Goal: Check status: Check status

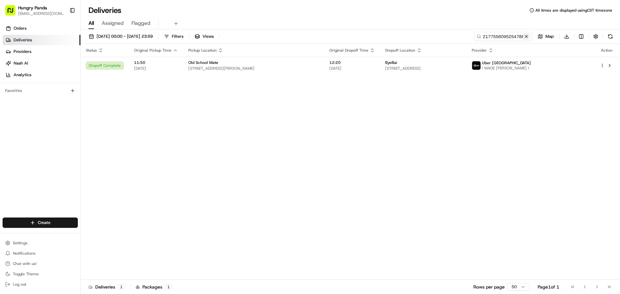
click at [526, 37] on button at bounding box center [527, 36] width 6 height 6
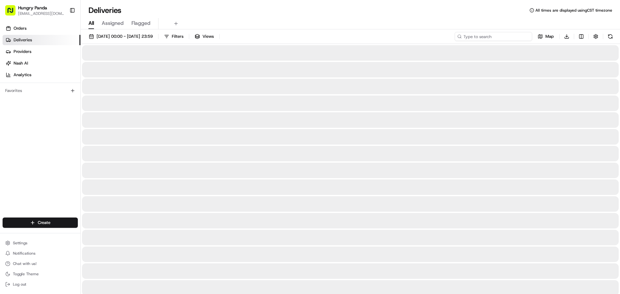
click at [512, 37] on input at bounding box center [494, 36] width 78 height 9
paste input "748756527545373187938"
type input "748756527545373187938"
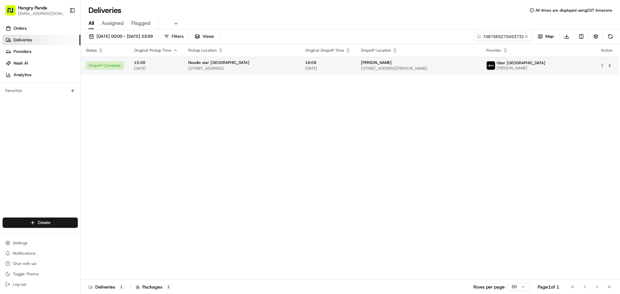
click at [285, 68] on span "[STREET_ADDRESS]" at bounding box center [241, 68] width 107 height 5
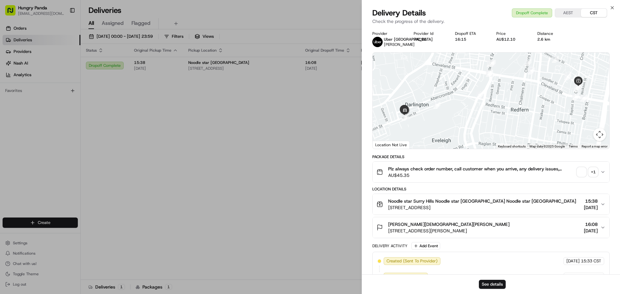
click at [591, 175] on div "+ 1" at bounding box center [593, 172] width 9 height 9
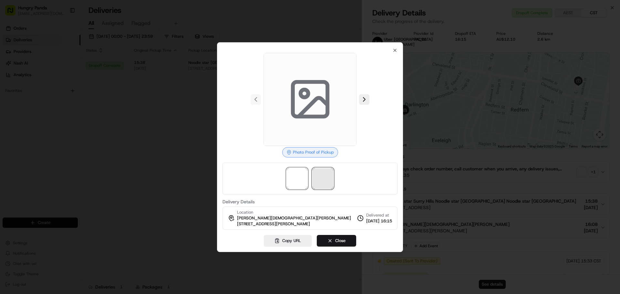
click at [316, 181] on span at bounding box center [323, 178] width 21 height 21
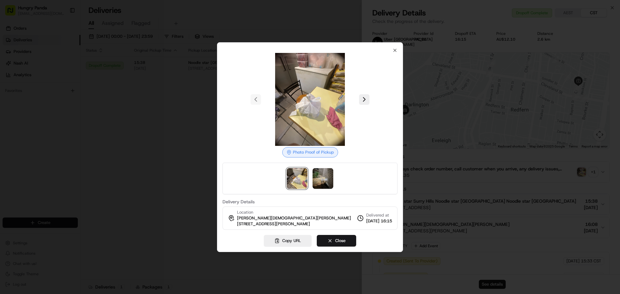
click at [157, 127] on div at bounding box center [310, 147] width 620 height 294
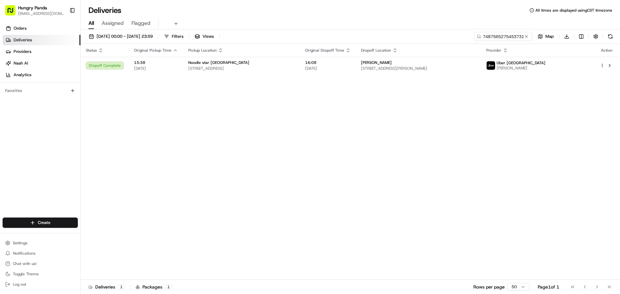
click at [525, 35] on button at bounding box center [527, 36] width 6 height 6
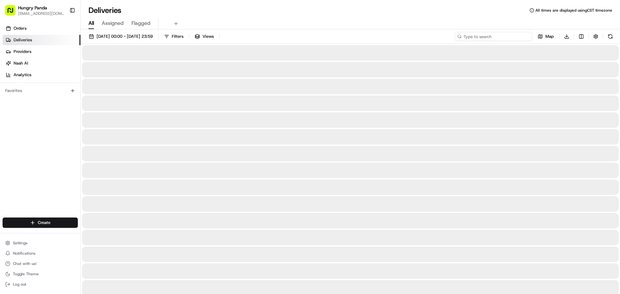
click at [517, 36] on input at bounding box center [494, 36] width 78 height 9
paste input "2490555075255775841059"
type input "2490555075255775841059"
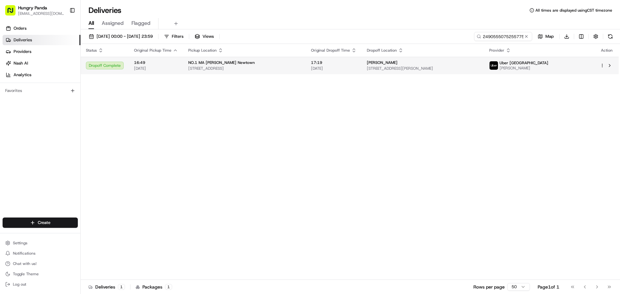
click at [301, 69] on span "[STREET_ADDRESS]" at bounding box center [244, 68] width 112 height 5
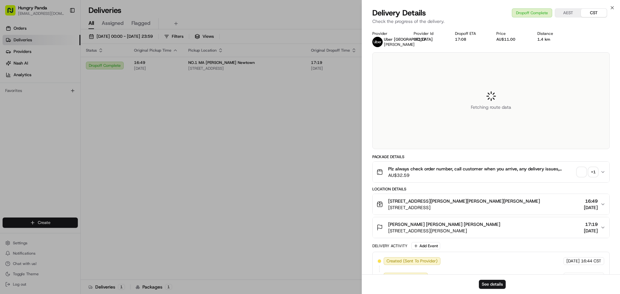
click at [408, 115] on div "Fetching route data" at bounding box center [491, 101] width 237 height 96
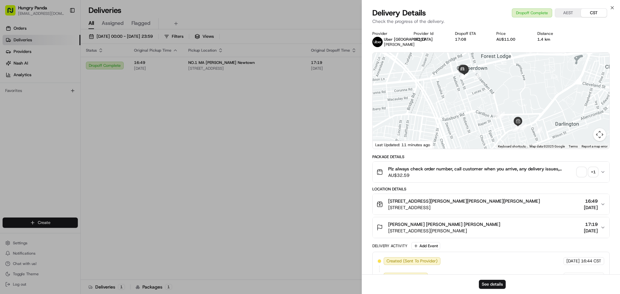
click at [596, 170] on div "+ 1" at bounding box center [593, 172] width 9 height 9
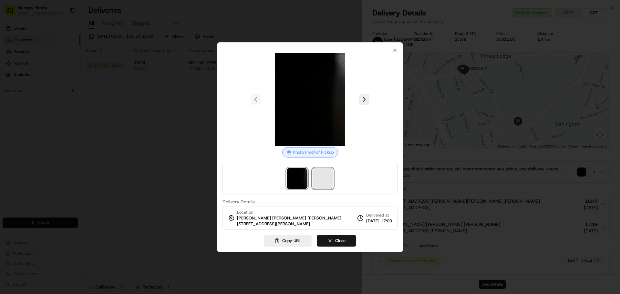
click at [328, 176] on span at bounding box center [323, 178] width 21 height 21
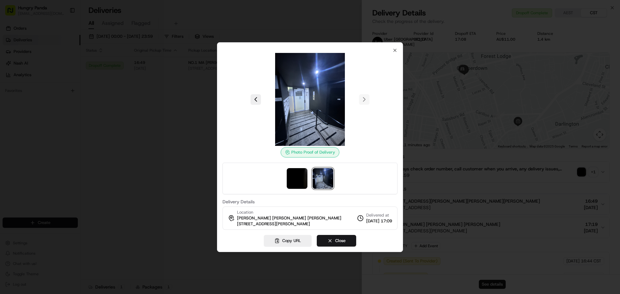
click at [191, 90] on div at bounding box center [310, 147] width 620 height 294
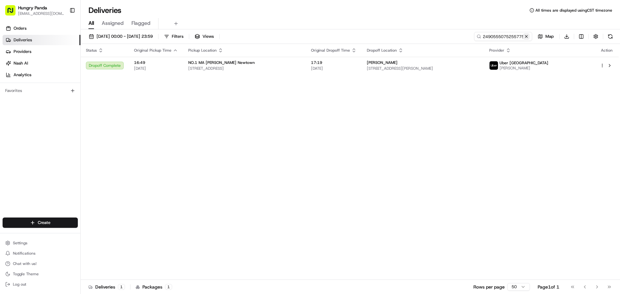
click at [527, 37] on button at bounding box center [527, 36] width 6 height 6
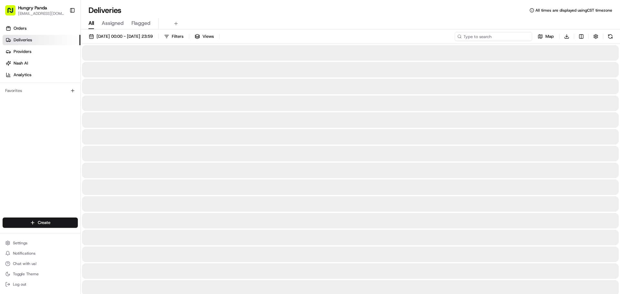
click at [519, 38] on input at bounding box center [494, 36] width 78 height 9
paste input "9086573315253702731774"
type input "9086573315253702731774"
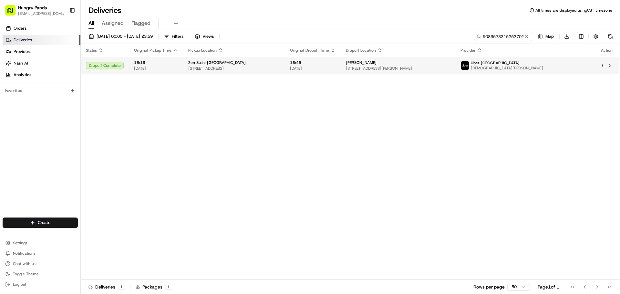
click at [280, 69] on span "[STREET_ADDRESS]" at bounding box center [233, 68] width 91 height 5
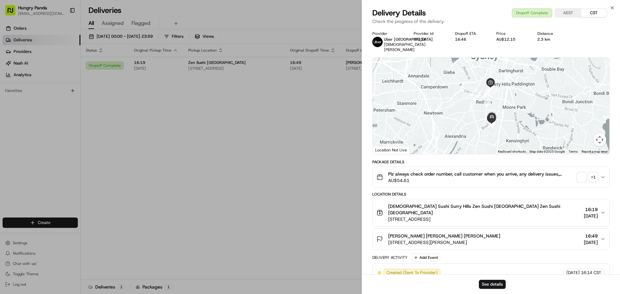
click at [595, 180] on div "+ 1" at bounding box center [593, 177] width 9 height 9
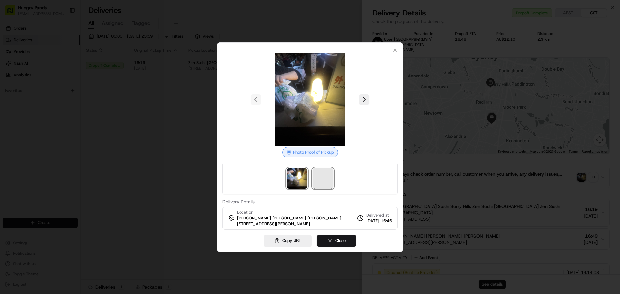
click at [326, 189] on div at bounding box center [310, 179] width 175 height 32
click at [328, 182] on span at bounding box center [323, 178] width 21 height 21
click at [150, 74] on div at bounding box center [310, 147] width 620 height 294
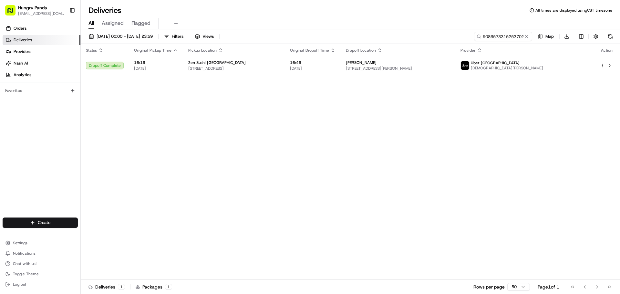
drag, startPoint x: 165, startPoint y: 136, endPoint x: 307, endPoint y: 103, distance: 146.3
click at [512, 32] on div "[DATE] 00:00 - [DATE] 23:59 Filters Views 9086573315253702731774 Map Download S…" at bounding box center [351, 162] width 540 height 266
click at [527, 34] on button at bounding box center [527, 36] width 6 height 6
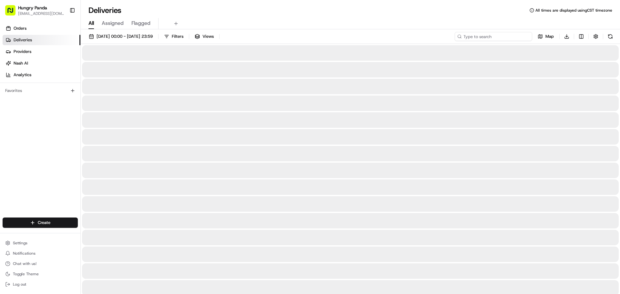
click at [508, 37] on input at bounding box center [494, 36] width 78 height 9
paste input "908953973545375431614"
type input "908953973545375431614"
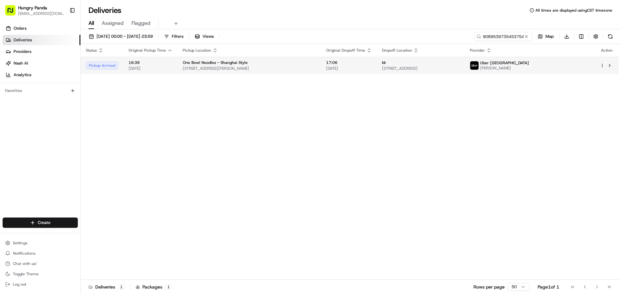
click at [369, 69] on span "[DATE]" at bounding box center [349, 68] width 46 height 5
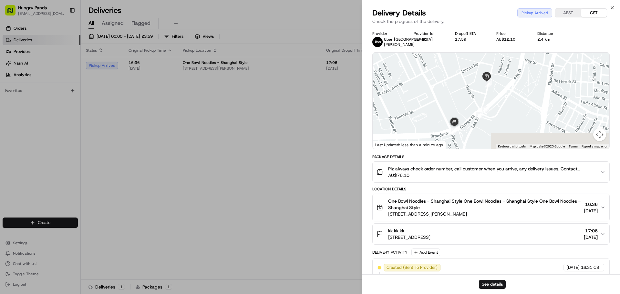
drag, startPoint x: 517, startPoint y: 130, endPoint x: 467, endPoint y: 75, distance: 74.6
click at [467, 75] on div at bounding box center [491, 101] width 237 height 96
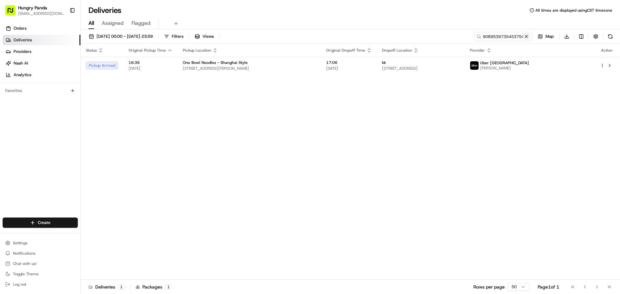
click at [525, 38] on button at bounding box center [527, 36] width 6 height 6
click at [507, 37] on input at bounding box center [494, 36] width 78 height 9
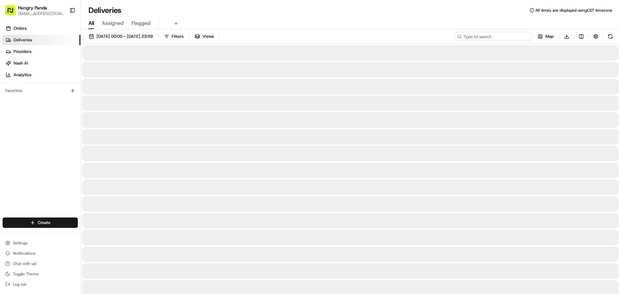
paste input "239054359585372975326"
type input "239054359585372975326"
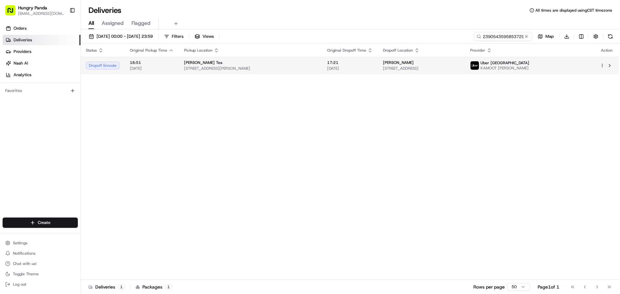
click at [352, 65] on span "17:21" at bounding box center [350, 62] width 46 height 5
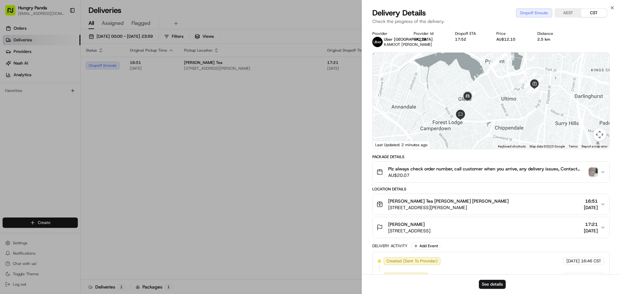
click at [248, 155] on div at bounding box center [310, 147] width 620 height 294
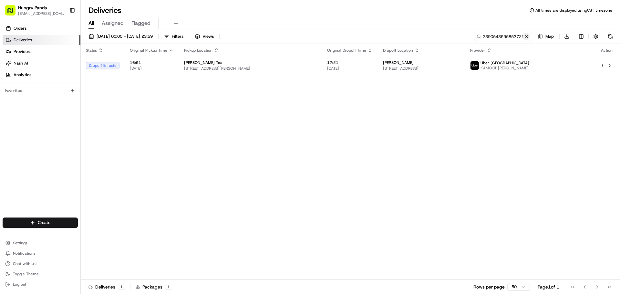
click at [529, 35] on button at bounding box center [527, 36] width 6 height 6
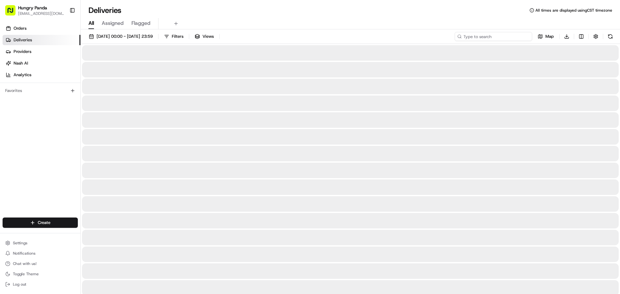
click at [502, 34] on input at bounding box center [494, 36] width 78 height 9
paste input "2593560055858788851324"
type input "2593560055858788851324"
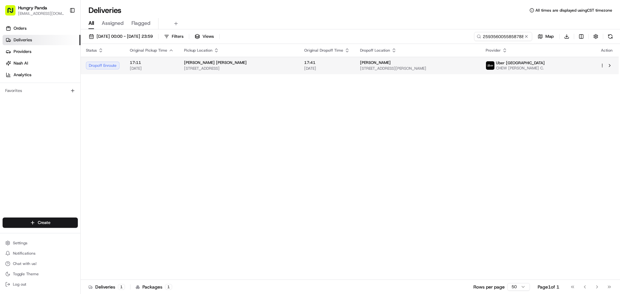
click at [331, 69] on span "[DATE]" at bounding box center [327, 68] width 46 height 5
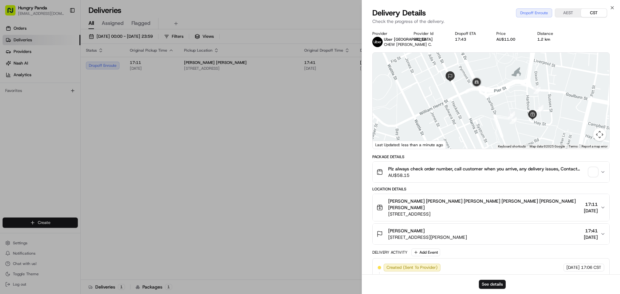
click at [591, 174] on span "button" at bounding box center [593, 172] width 9 height 9
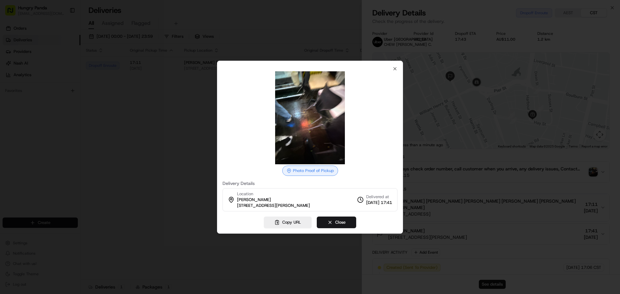
click at [473, 174] on div at bounding box center [310, 147] width 620 height 294
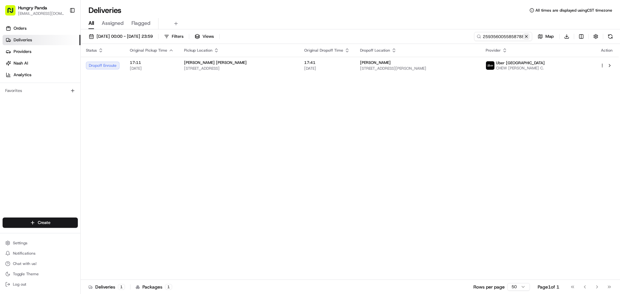
click at [524, 36] on button at bounding box center [527, 36] width 6 height 6
click at [509, 36] on input at bounding box center [494, 36] width 78 height 9
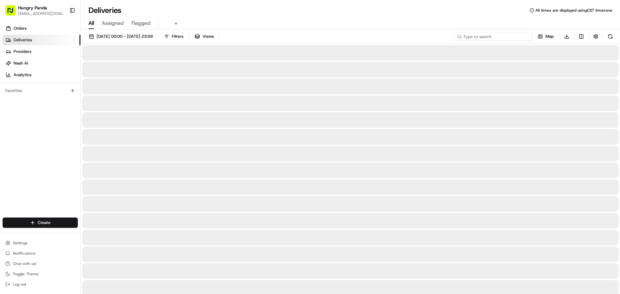
paste input "239052408575472399354"
type input "239052408575472399354"
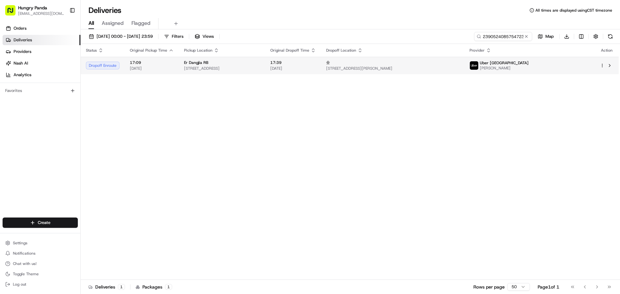
click at [260, 69] on span "[STREET_ADDRESS]" at bounding box center [222, 68] width 76 height 5
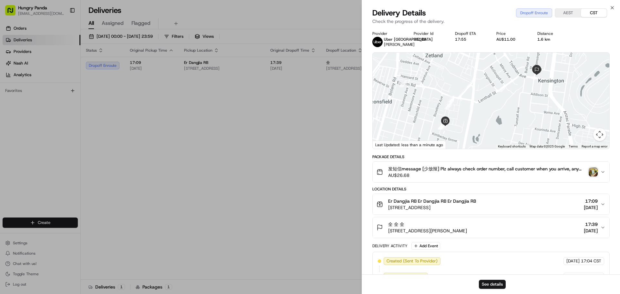
click at [593, 177] on img "button" at bounding box center [593, 172] width 9 height 9
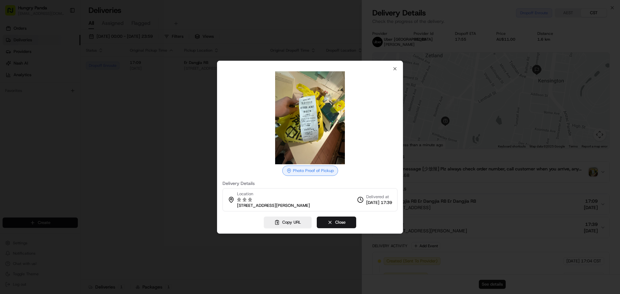
click at [364, 155] on div at bounding box center [310, 117] width 175 height 93
click at [510, 111] on div at bounding box center [310, 147] width 620 height 294
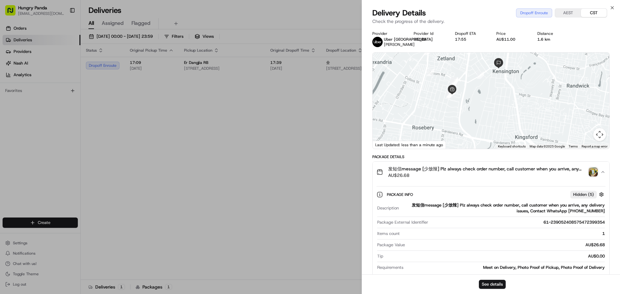
drag, startPoint x: 517, startPoint y: 122, endPoint x: 499, endPoint y: 130, distance: 19.7
click at [502, 125] on div at bounding box center [491, 101] width 237 height 96
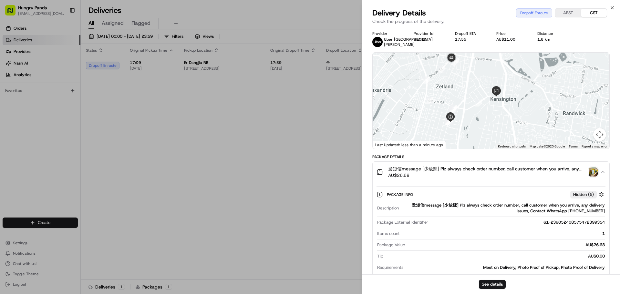
drag, startPoint x: 460, startPoint y: 95, endPoint x: 455, endPoint y: 99, distance: 6.7
click at [459, 97] on div at bounding box center [491, 101] width 237 height 96
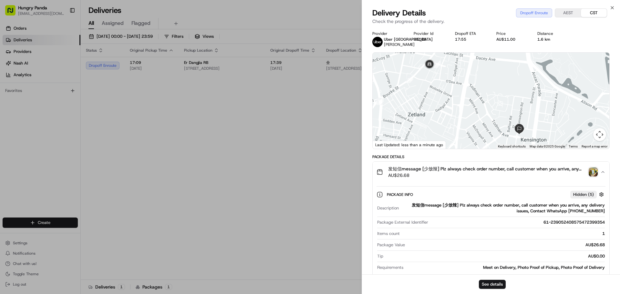
drag, startPoint x: 454, startPoint y: 111, endPoint x: 435, endPoint y: 102, distance: 21.4
click at [457, 106] on div at bounding box center [491, 101] width 237 height 96
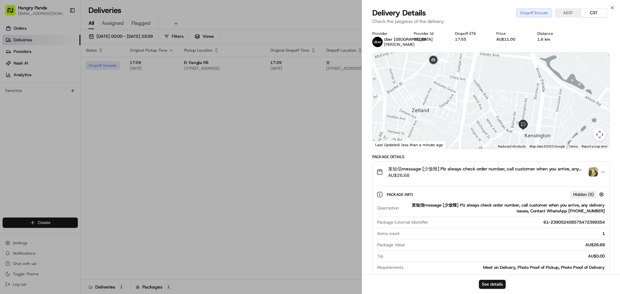
click at [462, 122] on div at bounding box center [491, 101] width 237 height 96
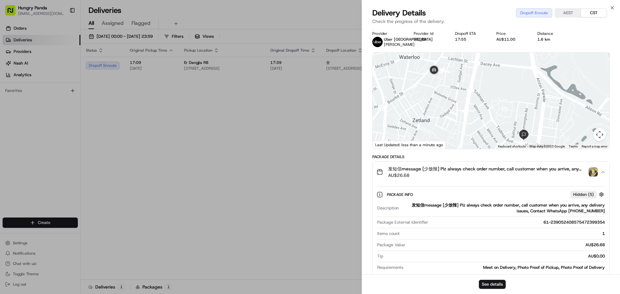
drag, startPoint x: 458, startPoint y: 112, endPoint x: 459, endPoint y: 123, distance: 10.7
click at [459, 123] on div at bounding box center [491, 101] width 237 height 96
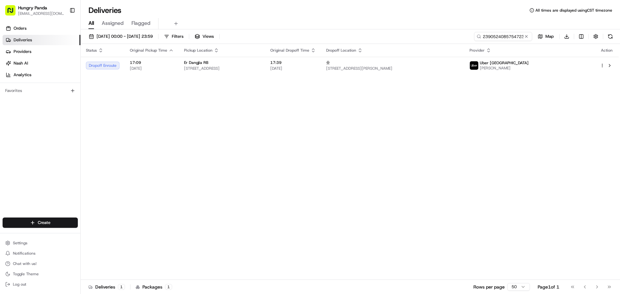
drag, startPoint x: 425, startPoint y: 150, endPoint x: 412, endPoint y: 101, distance: 50.8
click at [416, 151] on div "Status Original Pickup Time Pickup Location Original Dropoff Time Dropoff Locat…" at bounding box center [350, 162] width 538 height 236
drag, startPoint x: 293, startPoint y: 136, endPoint x: 370, endPoint y: 111, distance: 80.3
click at [293, 136] on div "Status Original Pickup Time Pickup Location Original Dropoff Time Dropoff Locat…" at bounding box center [350, 162] width 538 height 236
click at [528, 33] on input "239052408575472399354" at bounding box center [494, 36] width 78 height 9
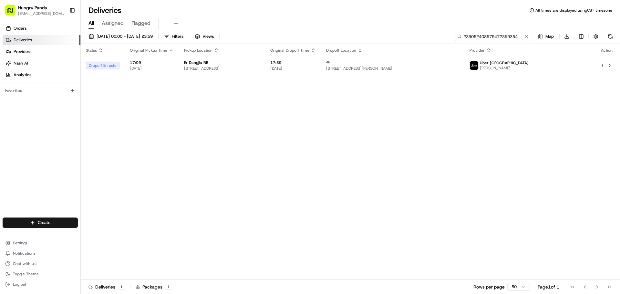
click at [530, 36] on input "239052408575472399354" at bounding box center [494, 36] width 78 height 9
click at [527, 36] on button at bounding box center [527, 36] width 6 height 6
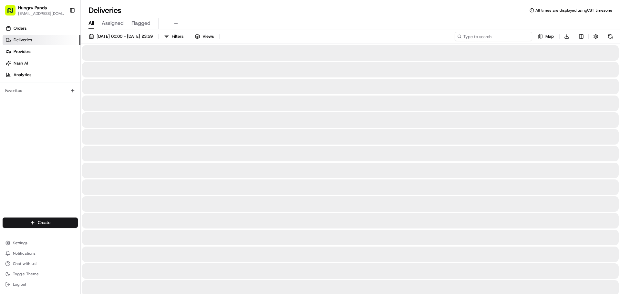
click at [521, 36] on input at bounding box center [494, 36] width 78 height 9
paste input "209752338555279391294"
type input "209752338555279391294"
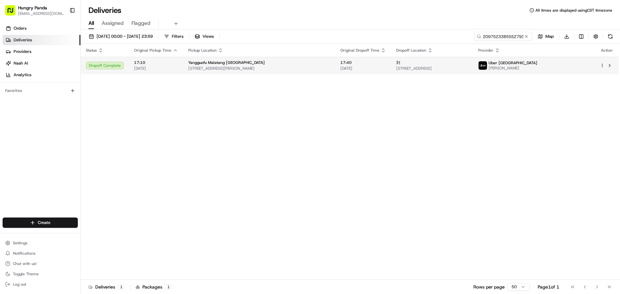
click at [428, 66] on div "[PERSON_NAME] [STREET_ADDRESS]" at bounding box center [433, 65] width 72 height 11
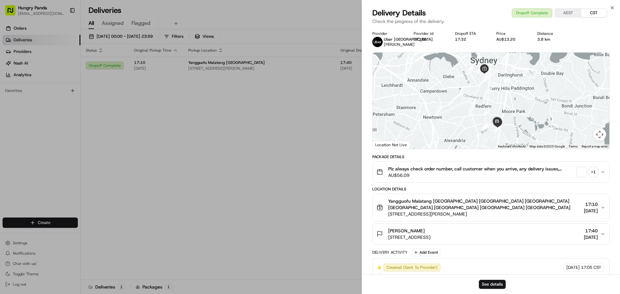
click at [593, 177] on div "+ 1" at bounding box center [593, 172] width 9 height 9
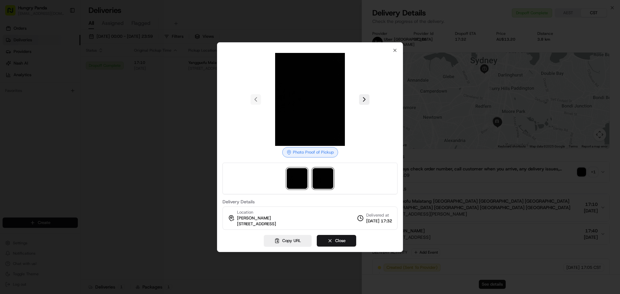
click at [324, 184] on img at bounding box center [323, 178] width 21 height 21
drag, startPoint x: 294, startPoint y: 179, endPoint x: 321, endPoint y: 180, distance: 27.2
click at [294, 179] on img at bounding box center [297, 178] width 21 height 21
click at [322, 180] on img at bounding box center [323, 178] width 21 height 21
click at [95, 92] on div at bounding box center [310, 147] width 620 height 294
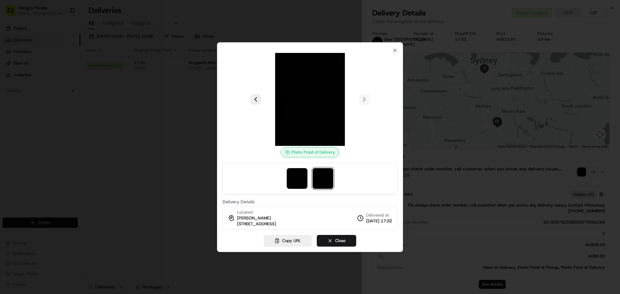
click at [104, 127] on div at bounding box center [310, 147] width 620 height 294
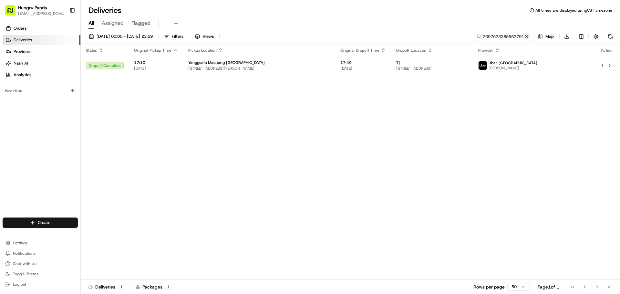
click at [527, 35] on button at bounding box center [527, 36] width 6 height 6
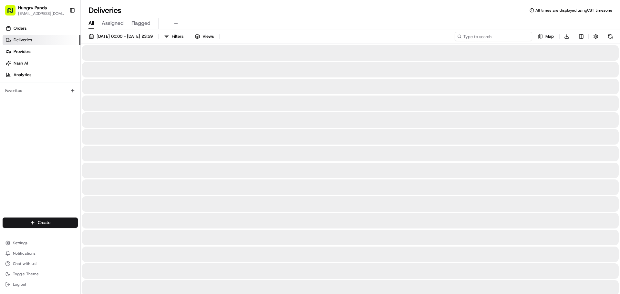
click at [517, 38] on input at bounding box center [494, 36] width 78 height 9
paste input "349759228525870304745"
type input "349759228525870304745"
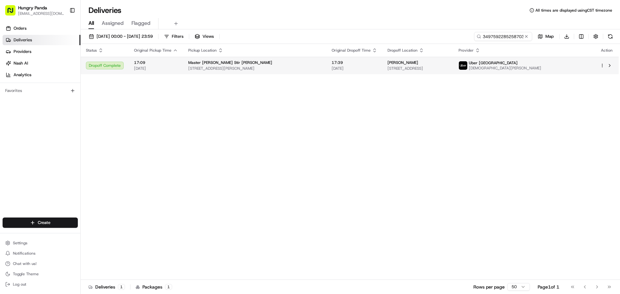
click at [411, 65] on div "[PERSON_NAME]" at bounding box center [418, 62] width 61 height 5
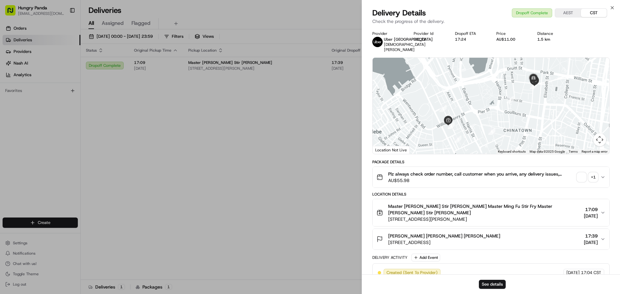
click at [594, 173] on div "+ 1" at bounding box center [593, 177] width 9 height 9
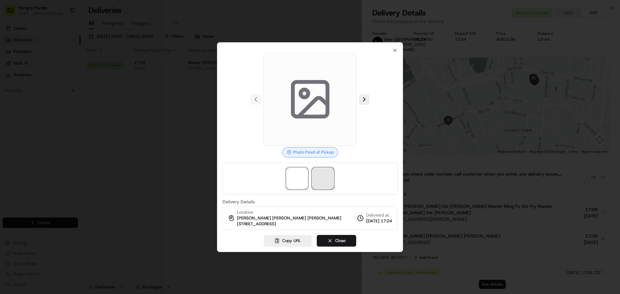
click at [320, 172] on span at bounding box center [323, 178] width 21 height 21
click at [200, 176] on div at bounding box center [310, 147] width 620 height 294
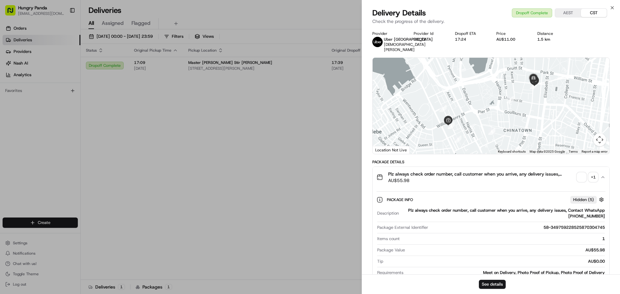
click at [594, 173] on div "+ 1" at bounding box center [593, 177] width 9 height 9
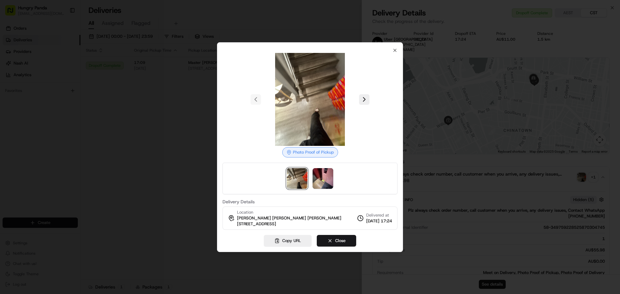
click at [179, 213] on div at bounding box center [310, 147] width 620 height 294
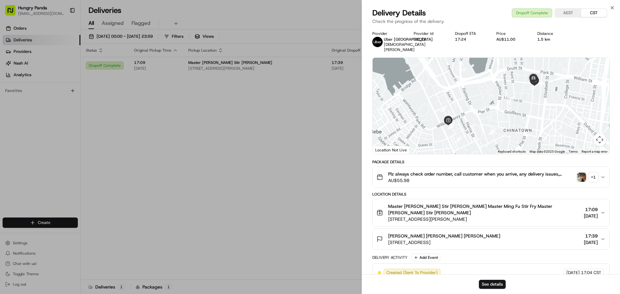
click at [595, 173] on div "+ 1" at bounding box center [593, 177] width 9 height 9
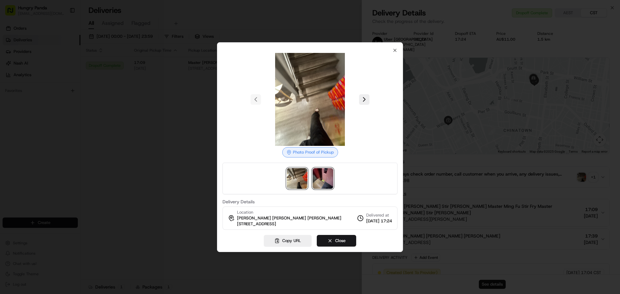
click at [330, 182] on img at bounding box center [323, 178] width 21 height 21
